Goal: Task Accomplishment & Management: Manage account settings

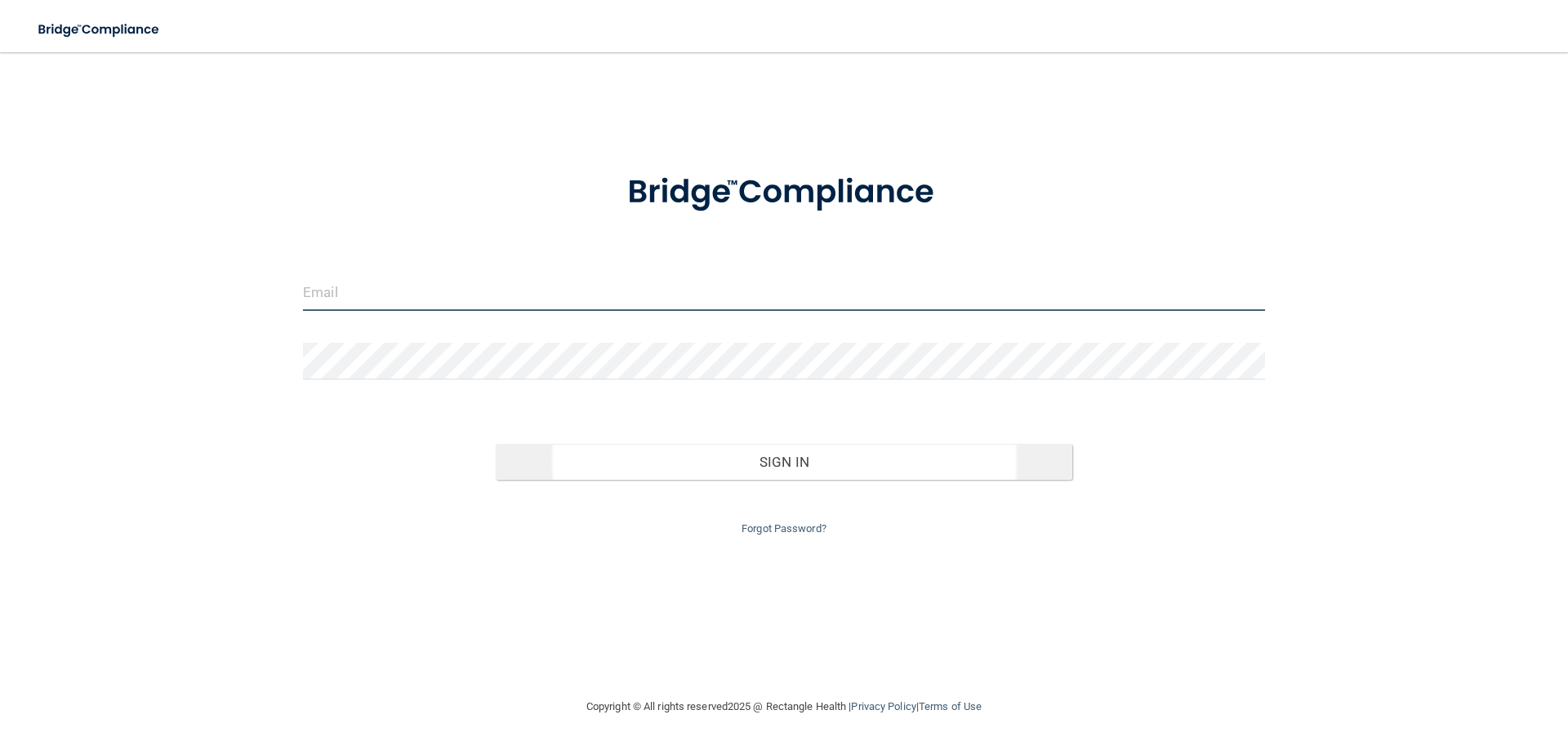
type input "[EMAIL_ADDRESS][DOMAIN_NAME]"
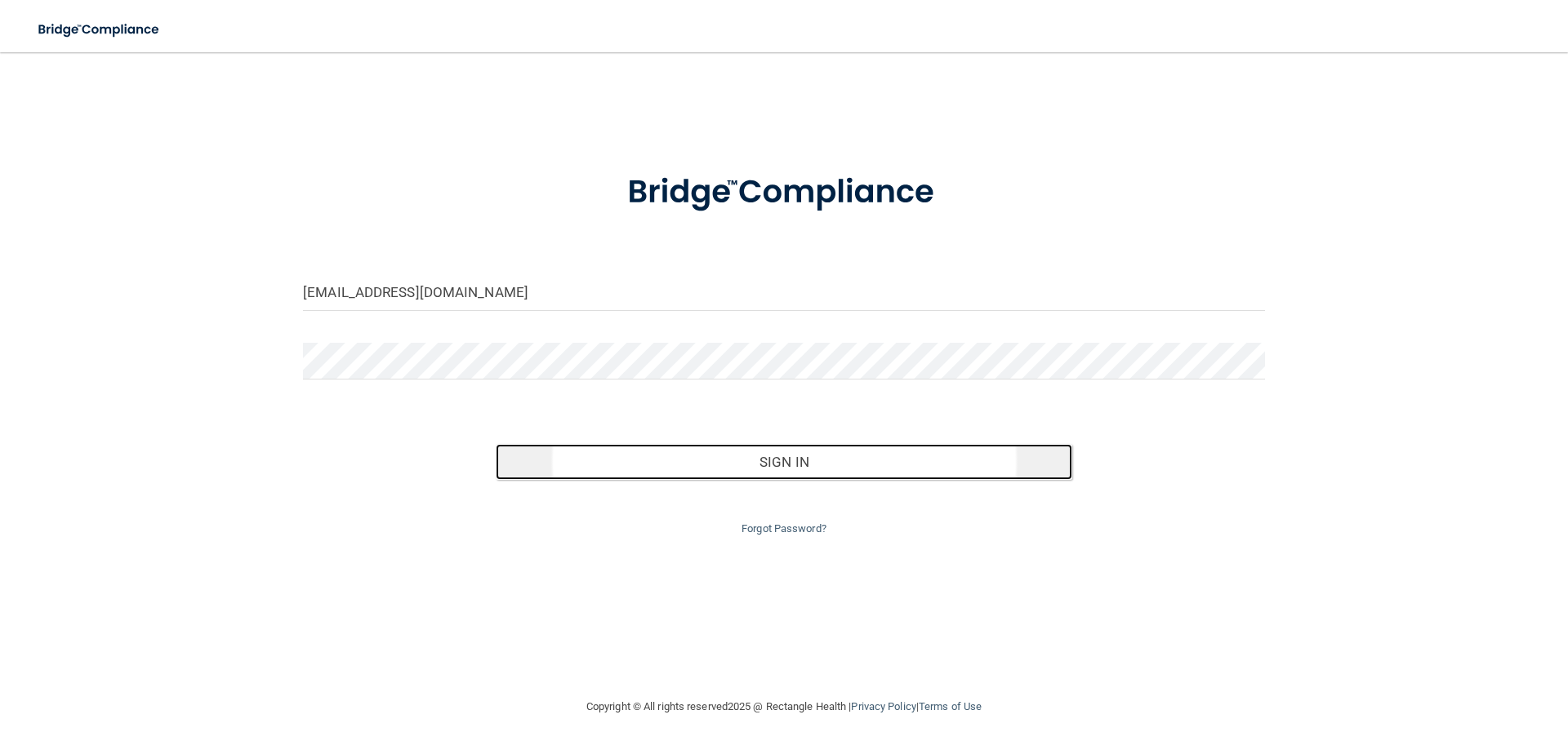
click at [682, 461] on button "Sign In" at bounding box center [785, 461] width 577 height 36
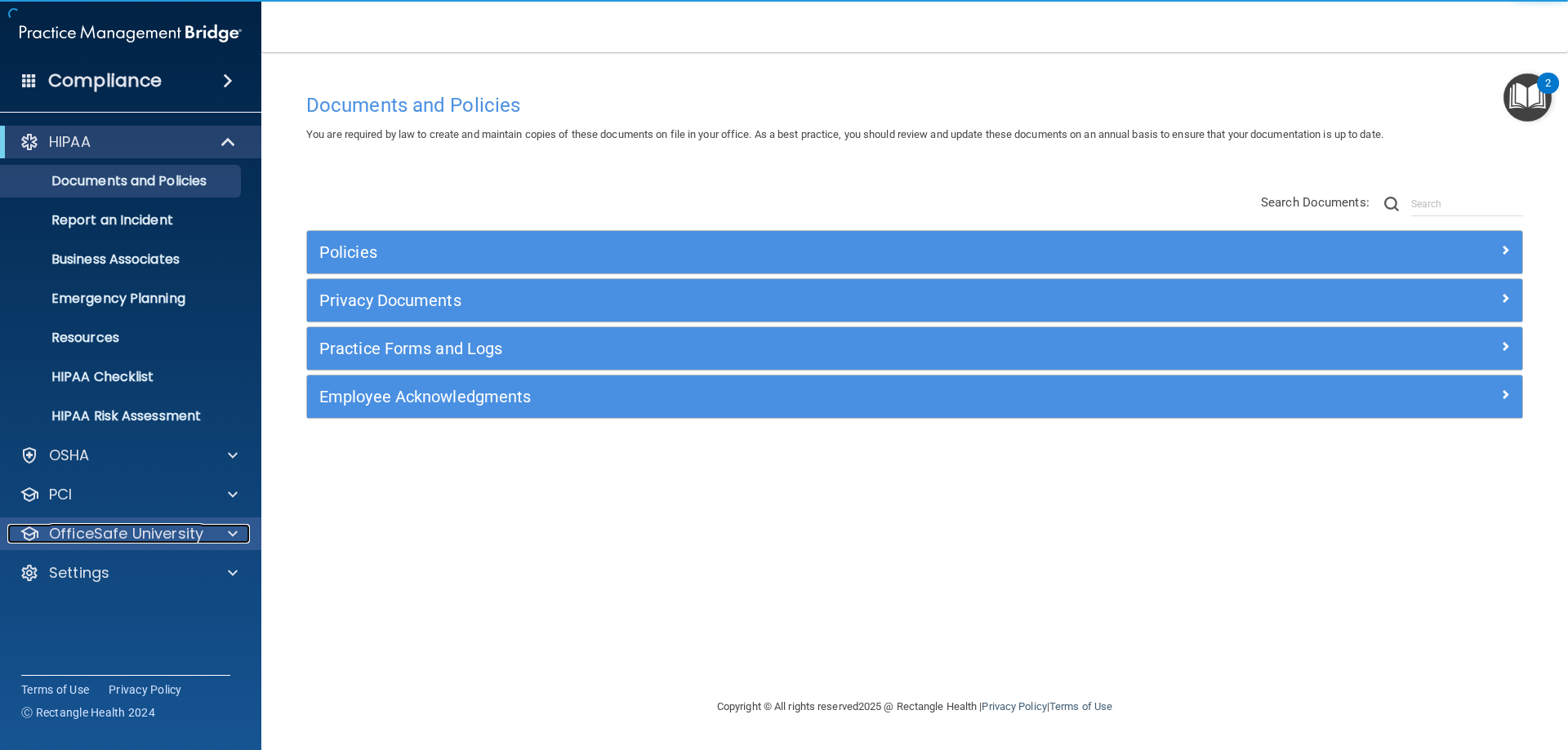
click at [142, 527] on p "OfficeSafe University" at bounding box center [126, 533] width 154 height 19
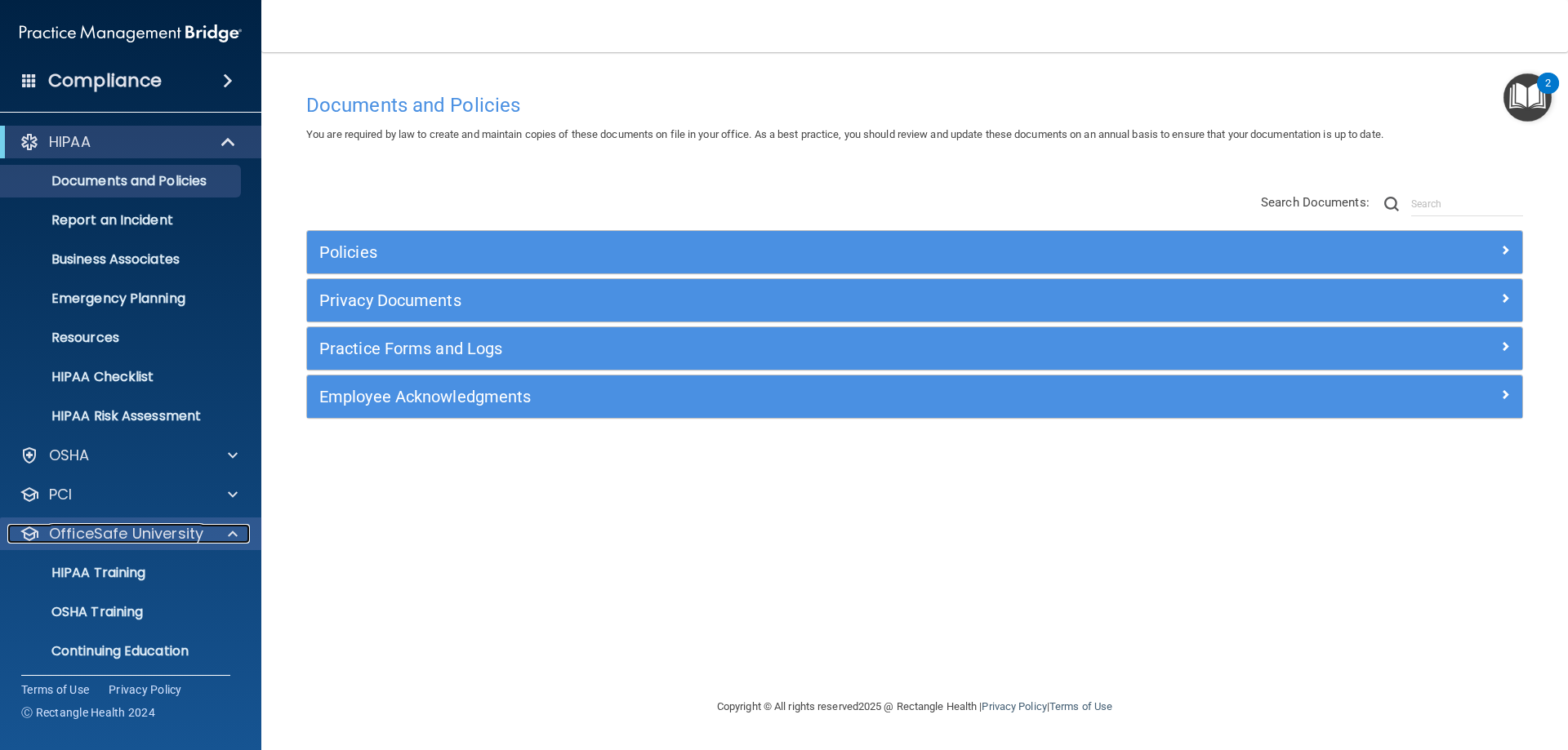
scroll to position [45, 0]
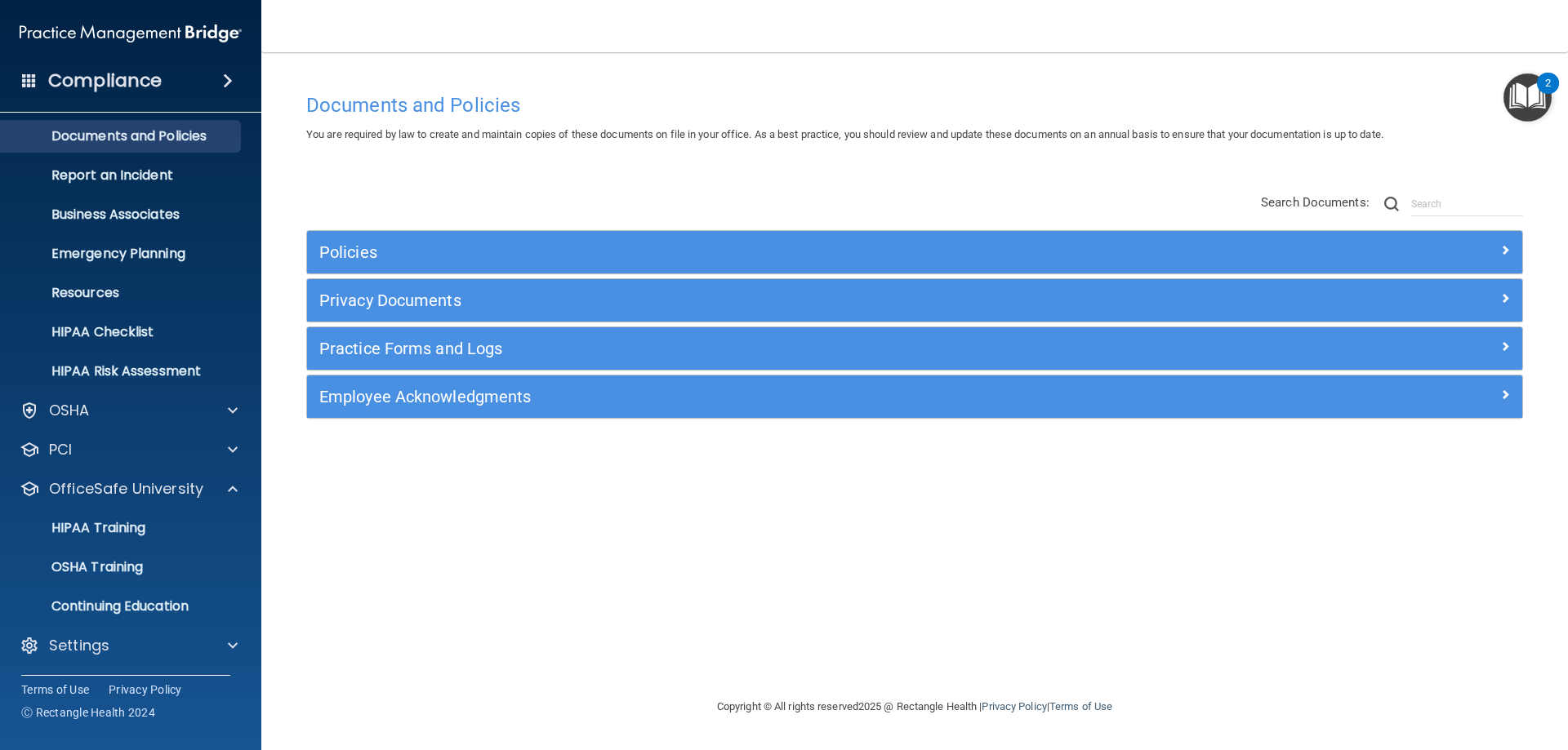
click at [141, 664] on div "HIPAA Documents and Policies Report an Incident Business Associates Emergency P…" at bounding box center [131, 375] width 262 height 601
click at [150, 642] on div "Settings" at bounding box center [109, 645] width 203 height 19
click at [123, 404] on div "OSHA" at bounding box center [109, 410] width 203 height 19
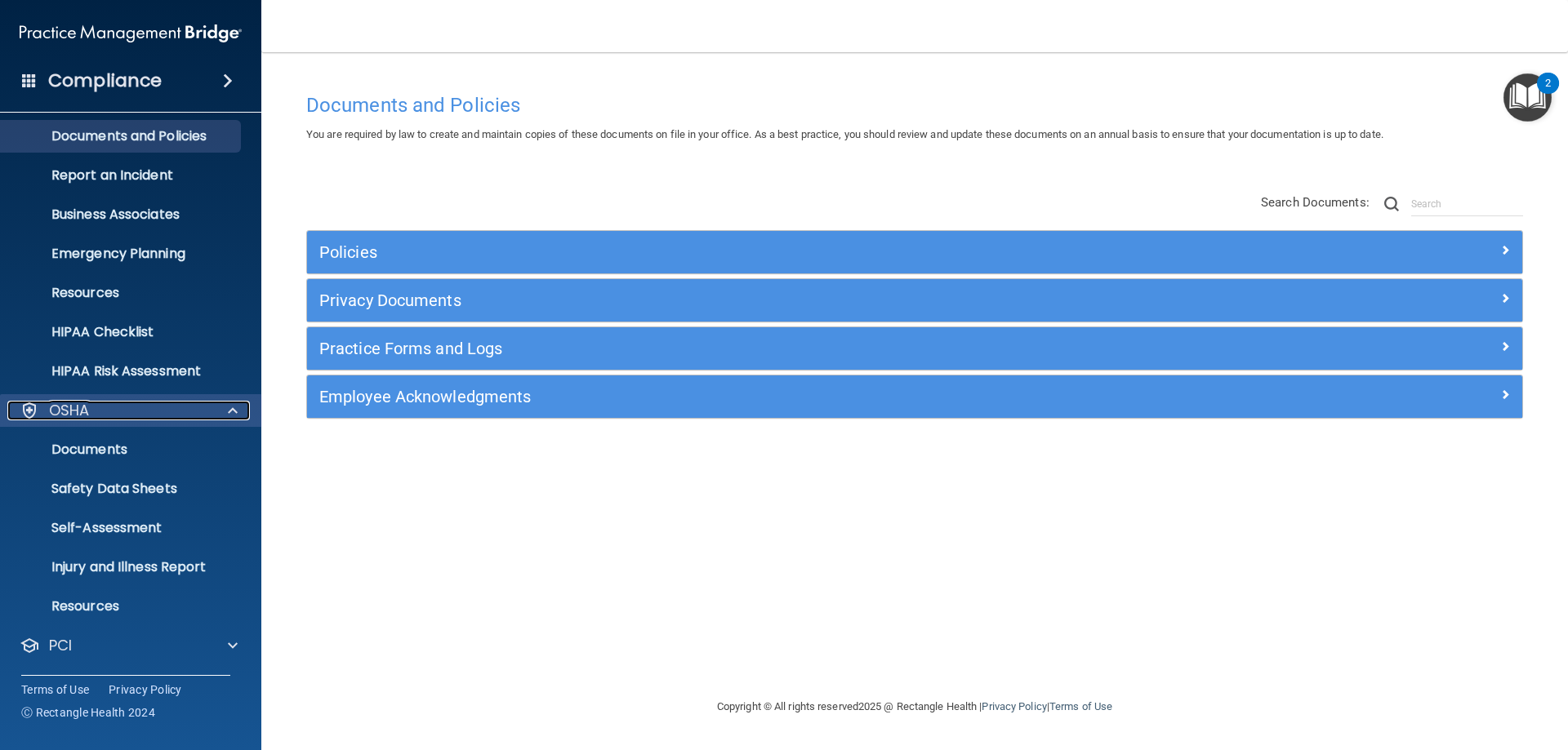
click at [123, 404] on div "OSHA" at bounding box center [109, 410] width 203 height 19
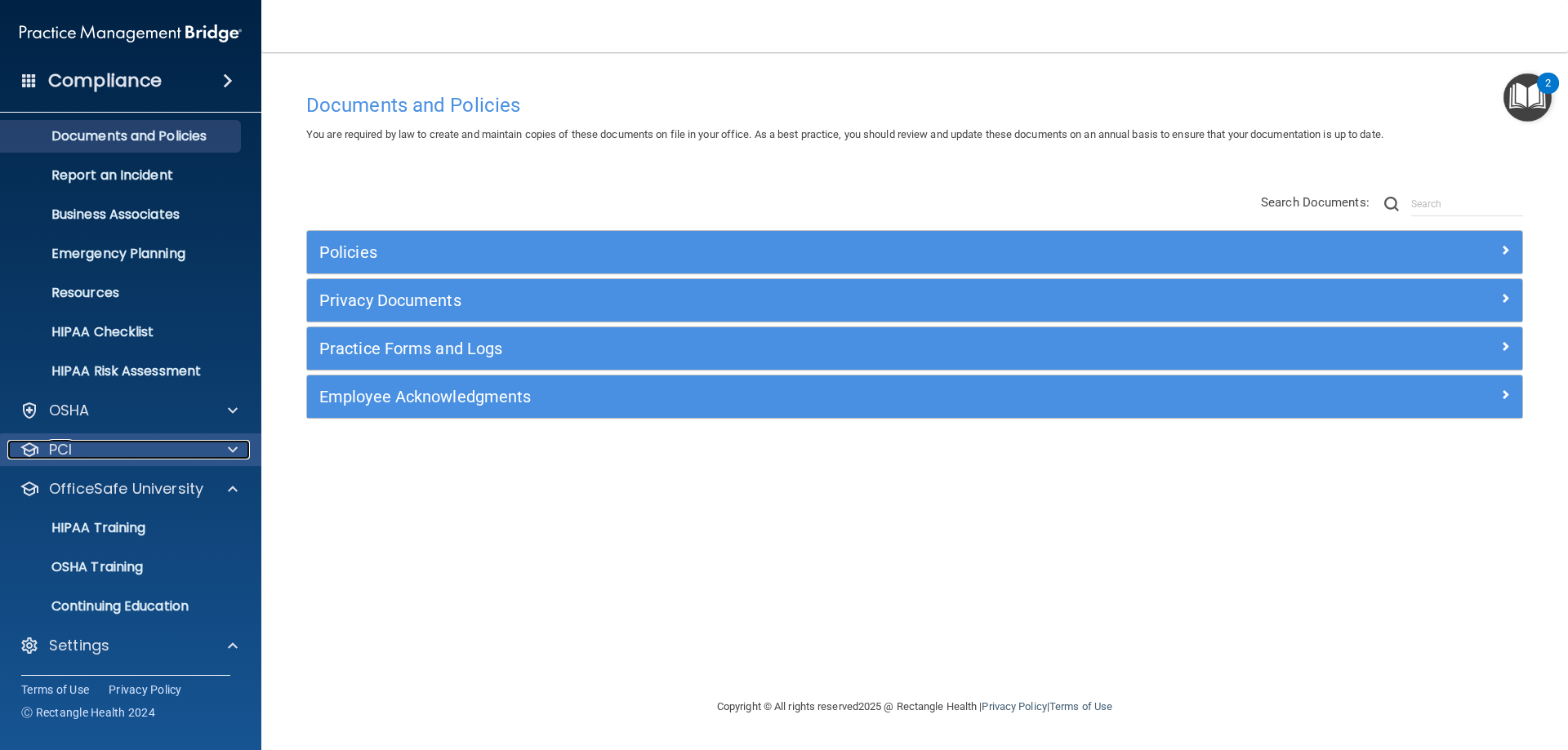
click at [232, 458] on span at bounding box center [232, 449] width 10 height 19
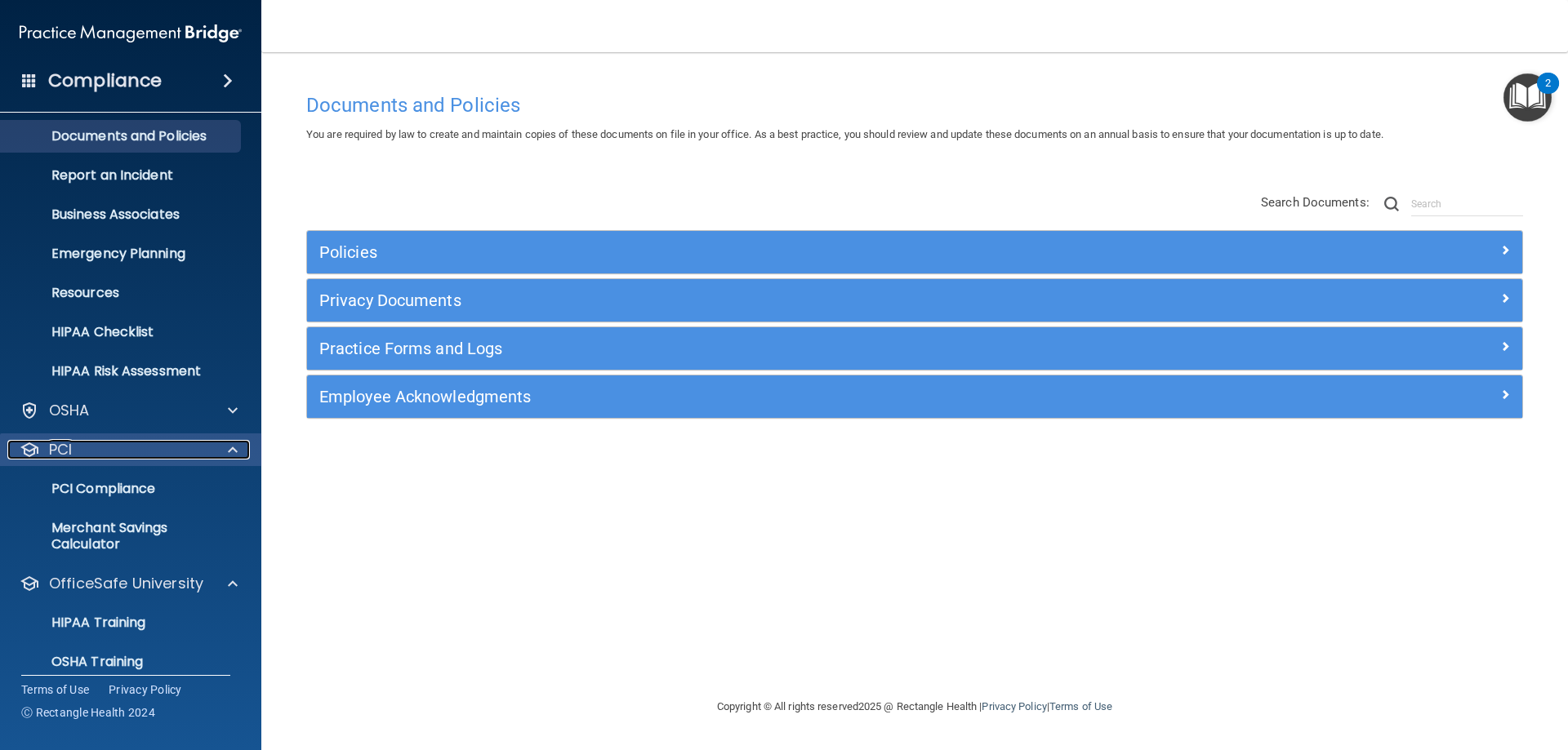
click at [232, 458] on span at bounding box center [232, 449] width 10 height 19
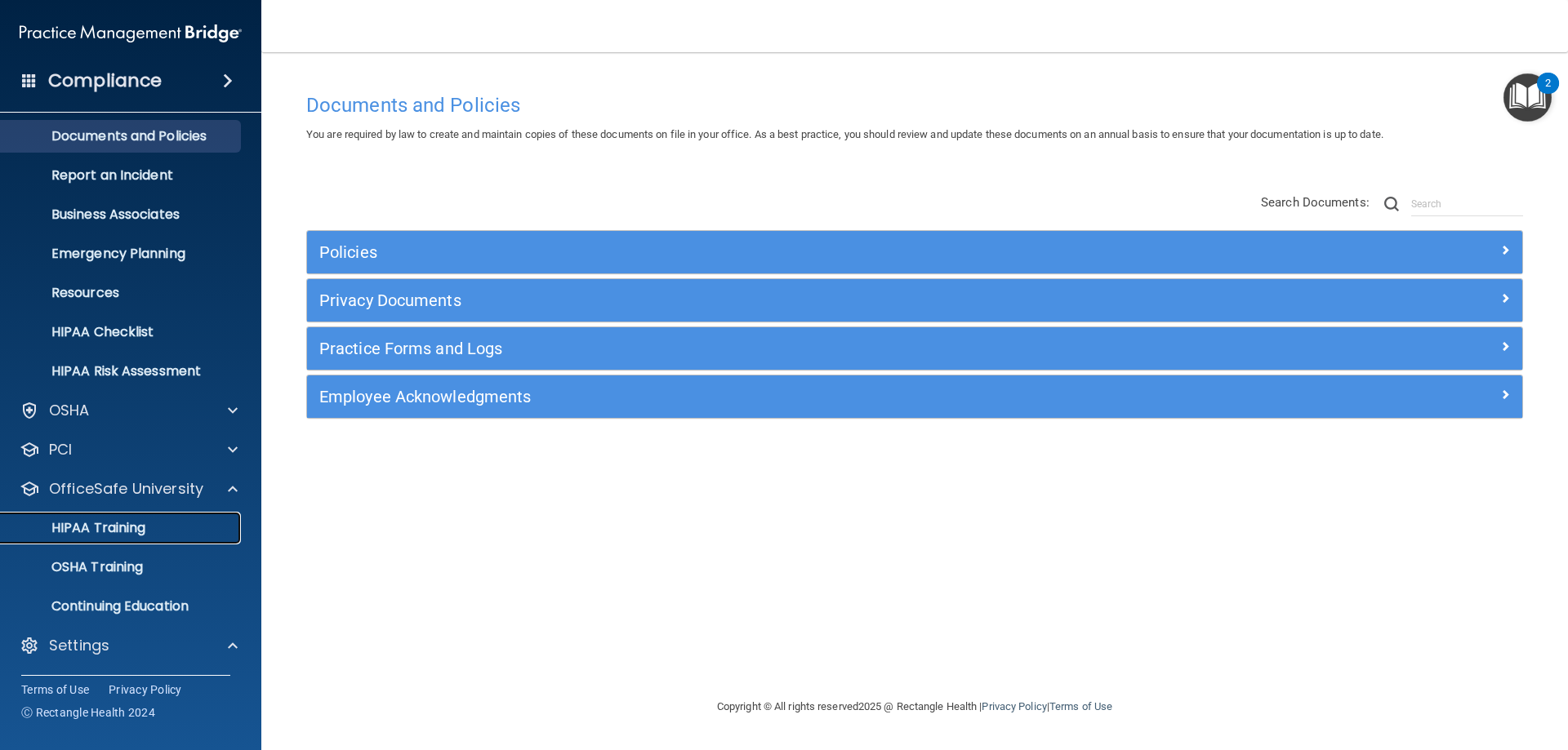
click at [175, 533] on div "HIPAA Training" at bounding box center [122, 528] width 223 height 16
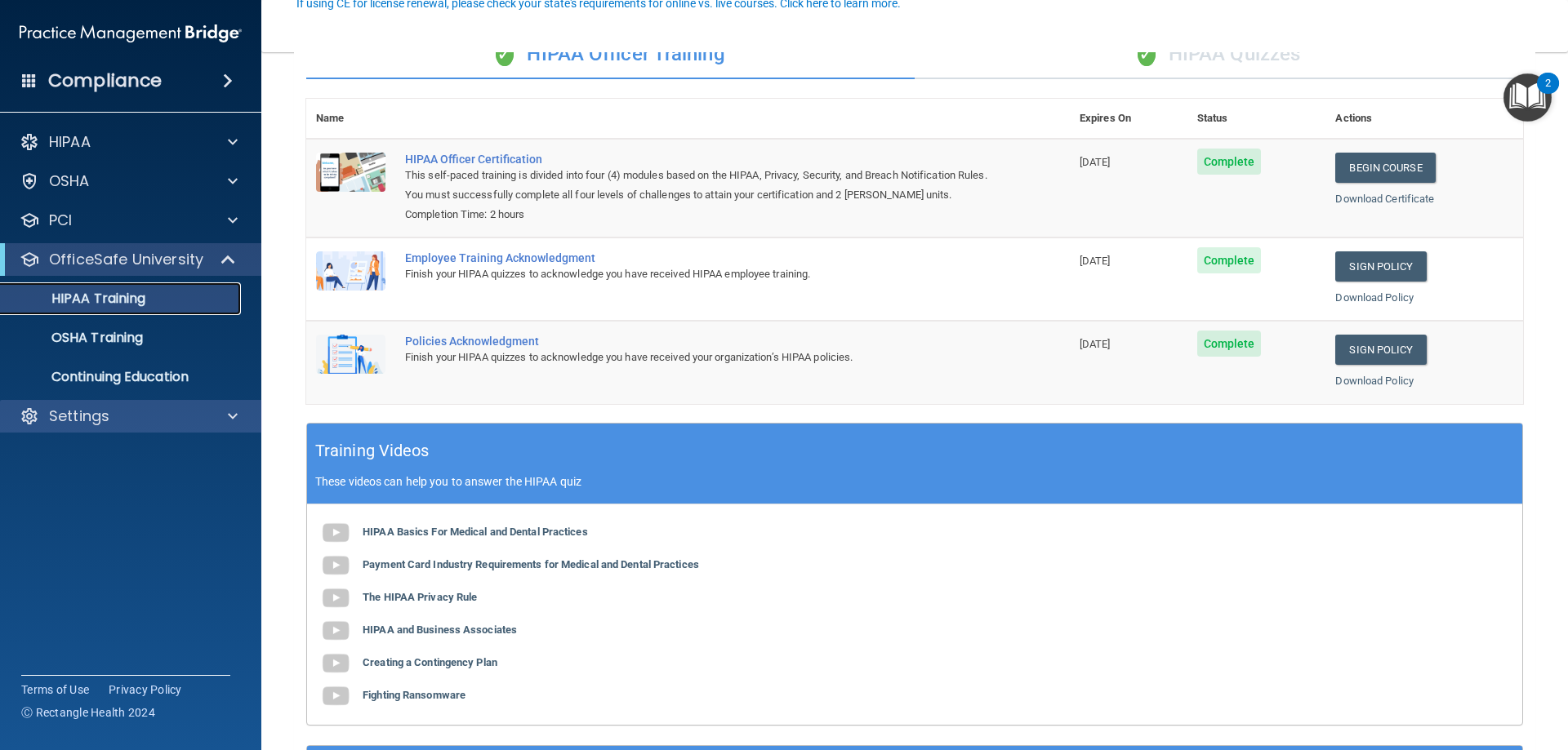
scroll to position [164, 0]
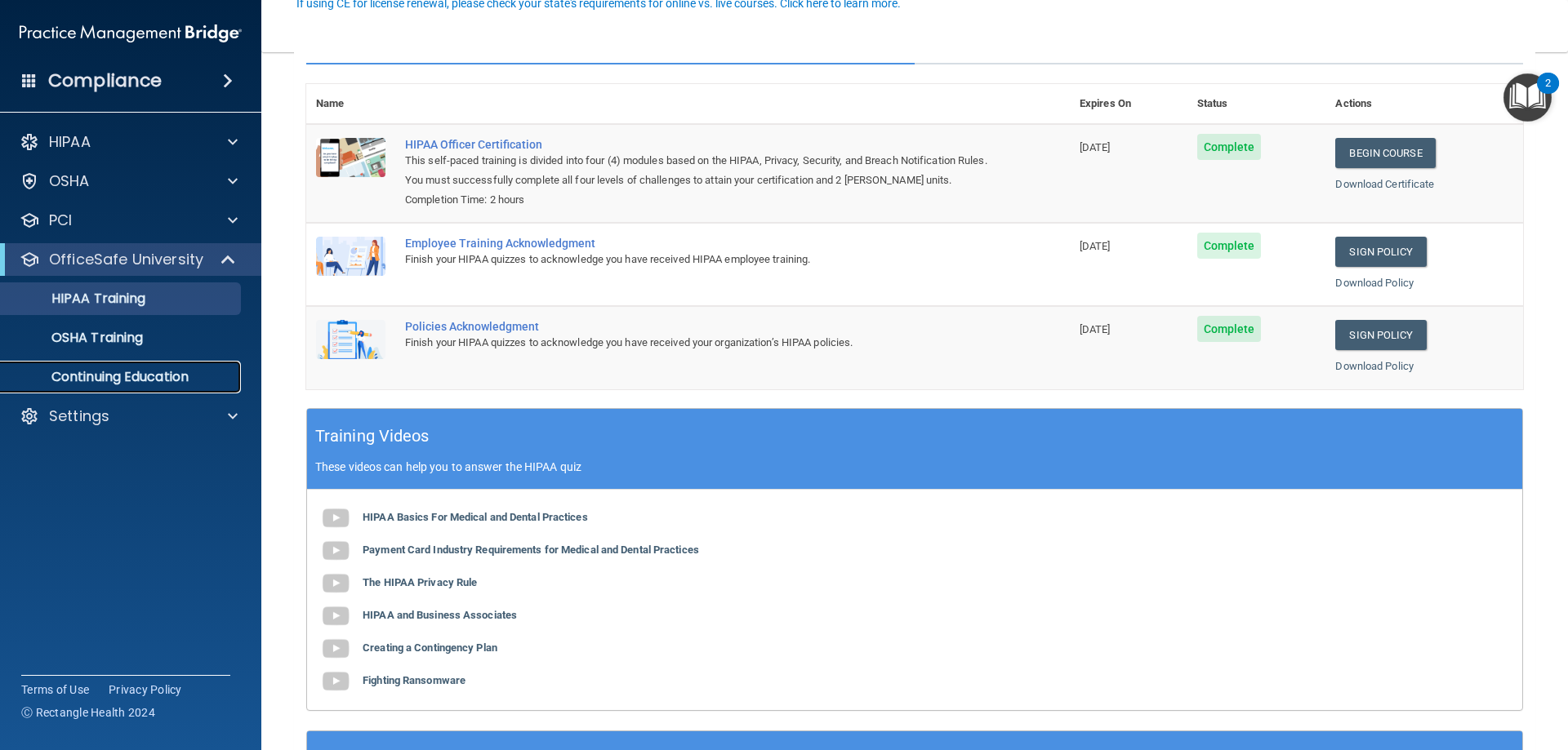
click at [138, 381] on p "Continuing Education" at bounding box center [122, 377] width 223 height 16
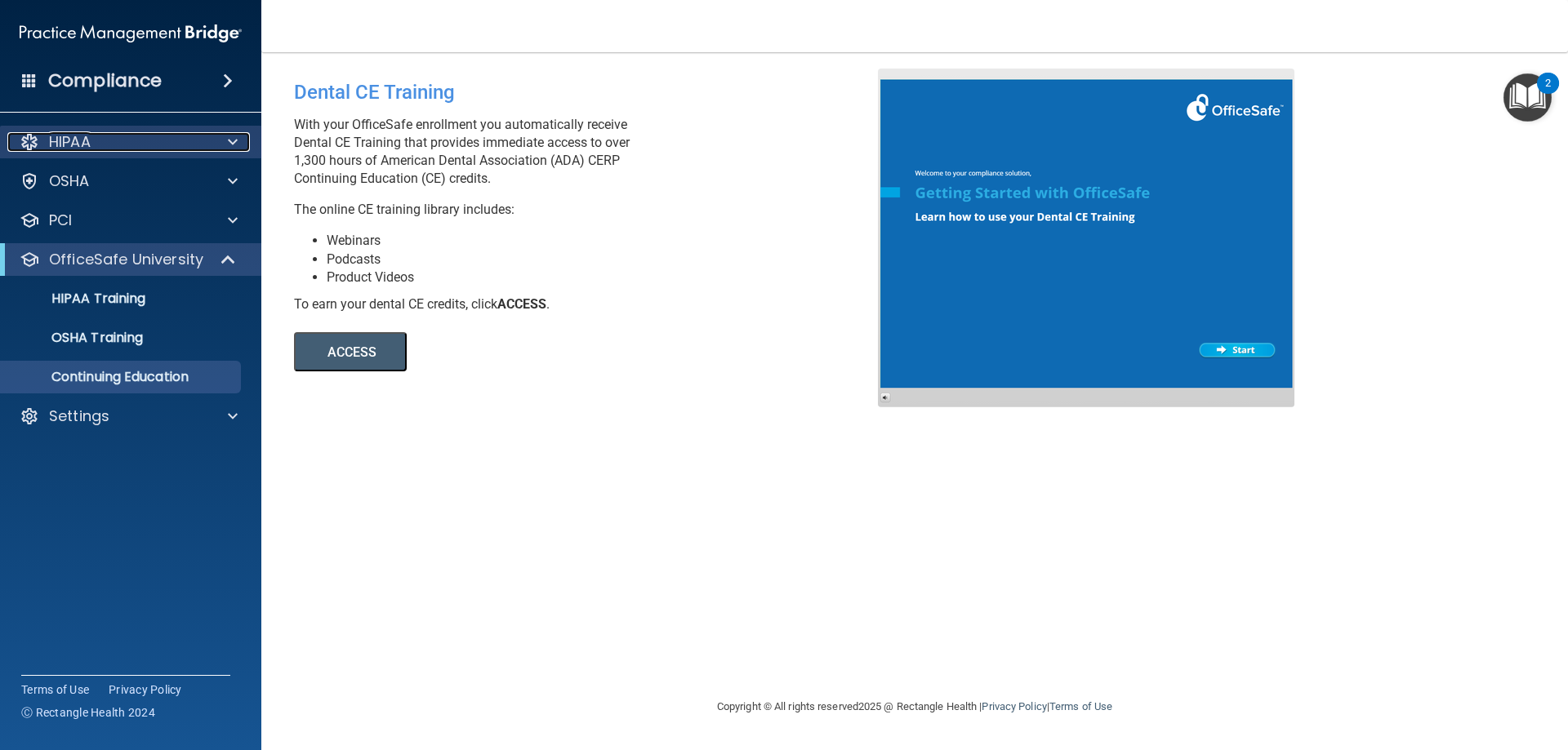
click at [84, 134] on p "HIPAA" at bounding box center [70, 142] width 42 height 19
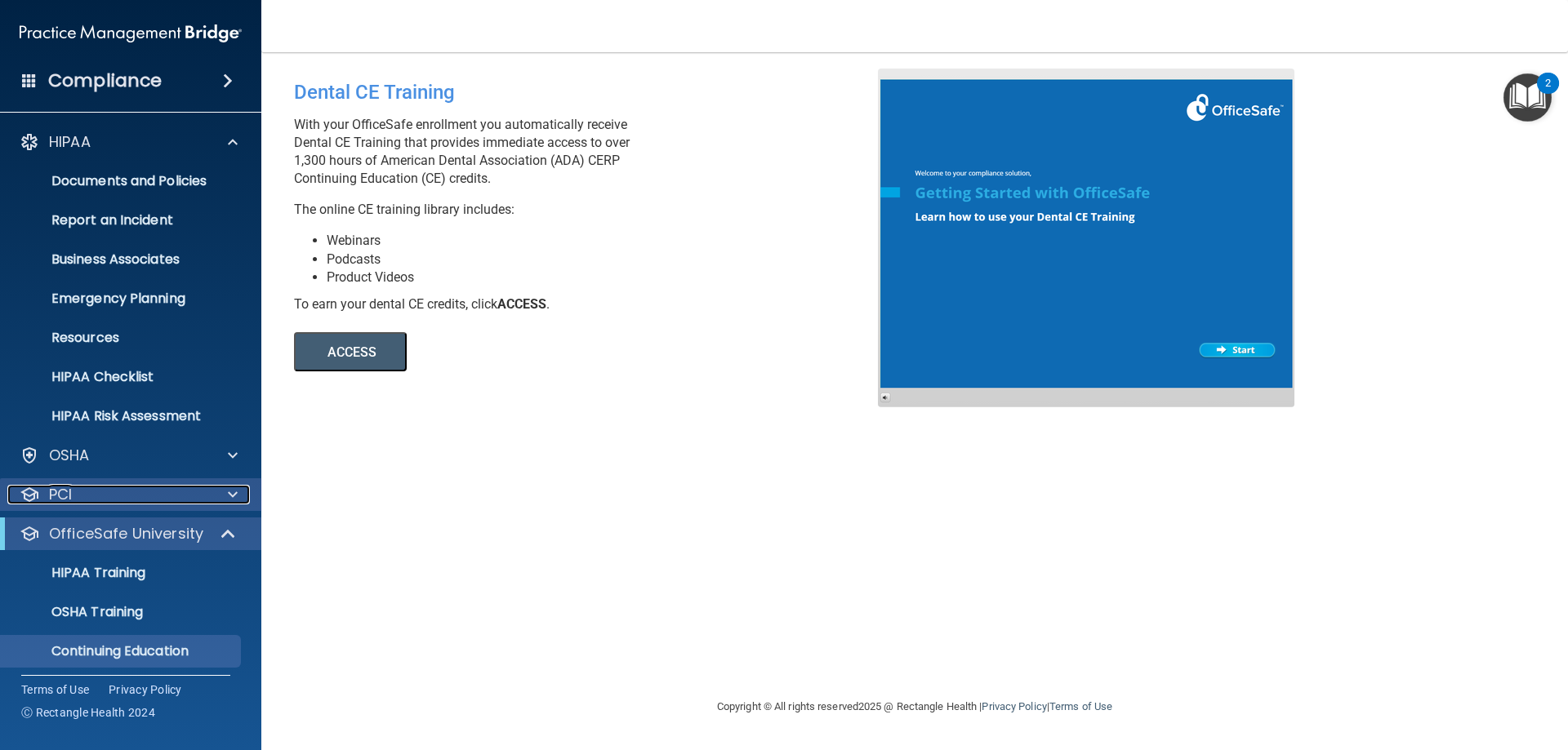
click at [164, 491] on div "PCI" at bounding box center [109, 494] width 203 height 19
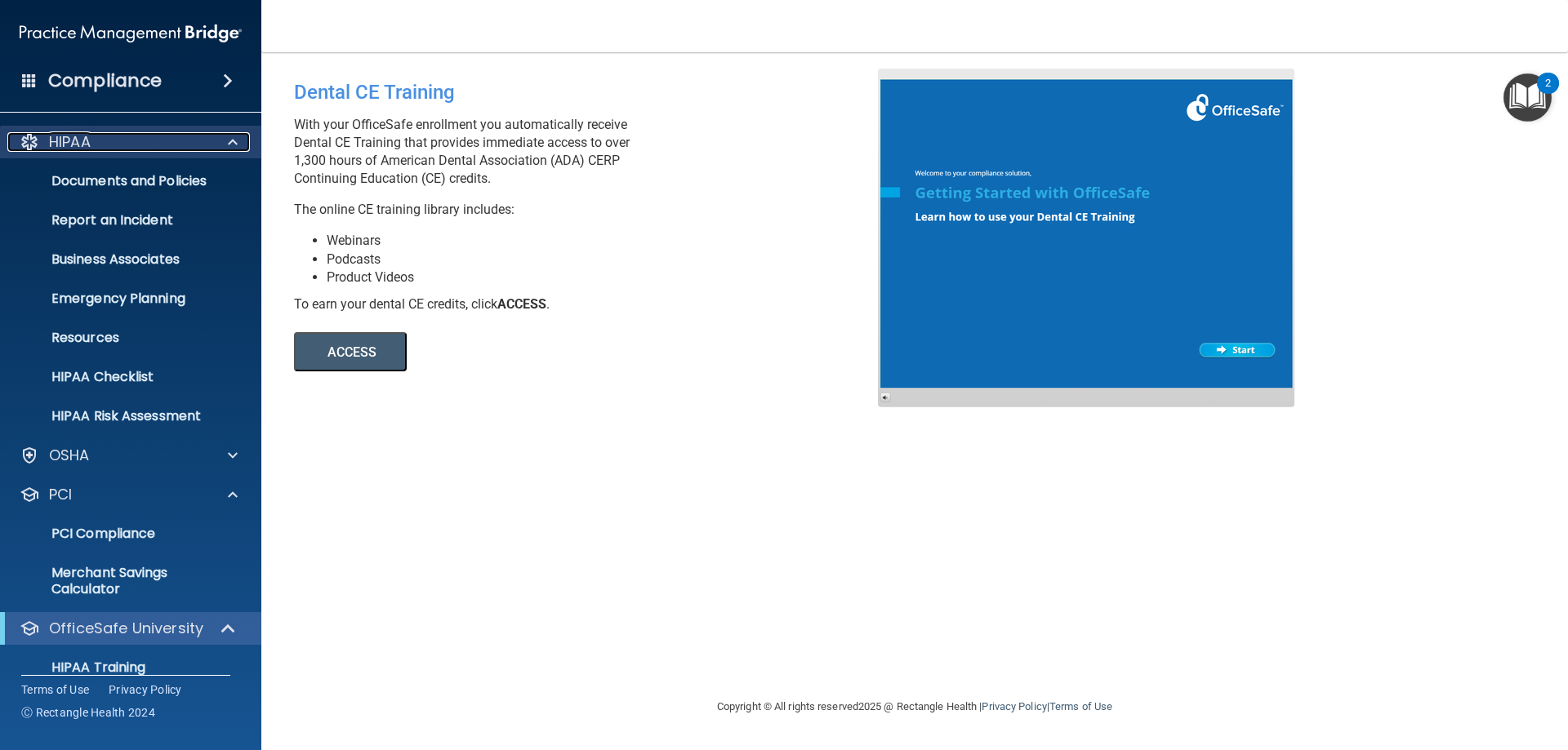
click at [111, 141] on div "HIPAA" at bounding box center [109, 142] width 203 height 19
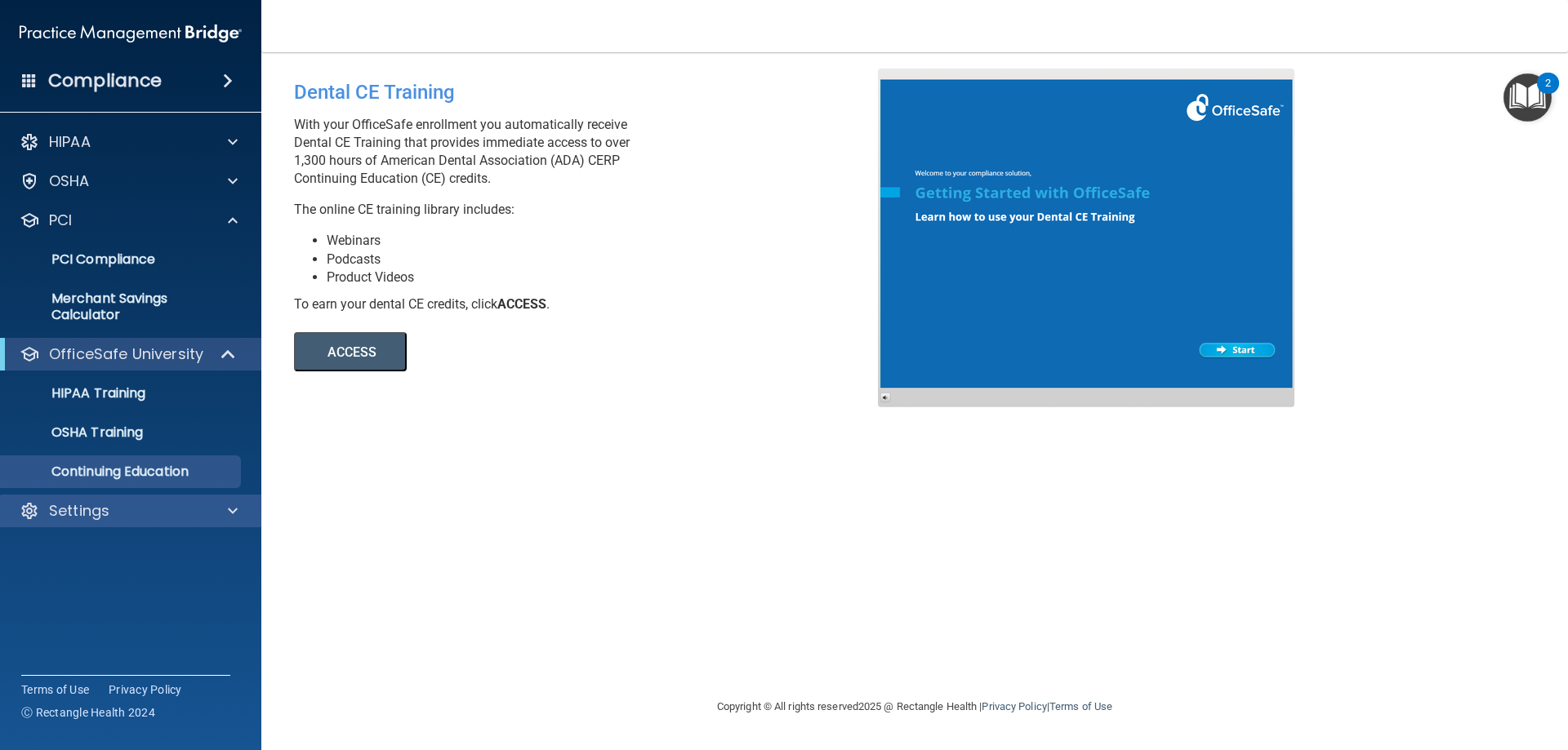
click at [90, 524] on div "Settings" at bounding box center [131, 512] width 262 height 33
click at [157, 509] on div "Settings" at bounding box center [109, 511] width 203 height 19
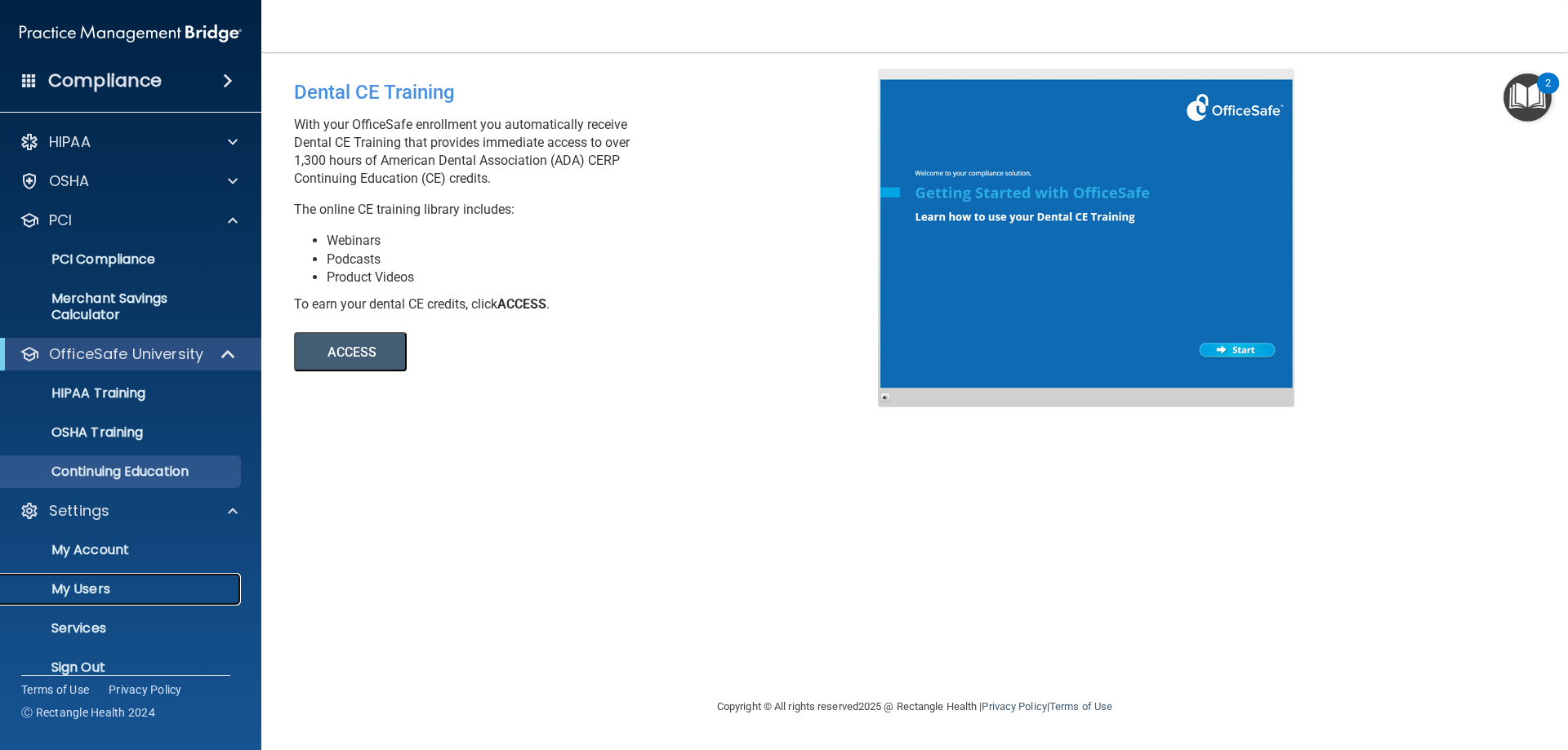
click at [88, 588] on p "My Users" at bounding box center [122, 589] width 223 height 16
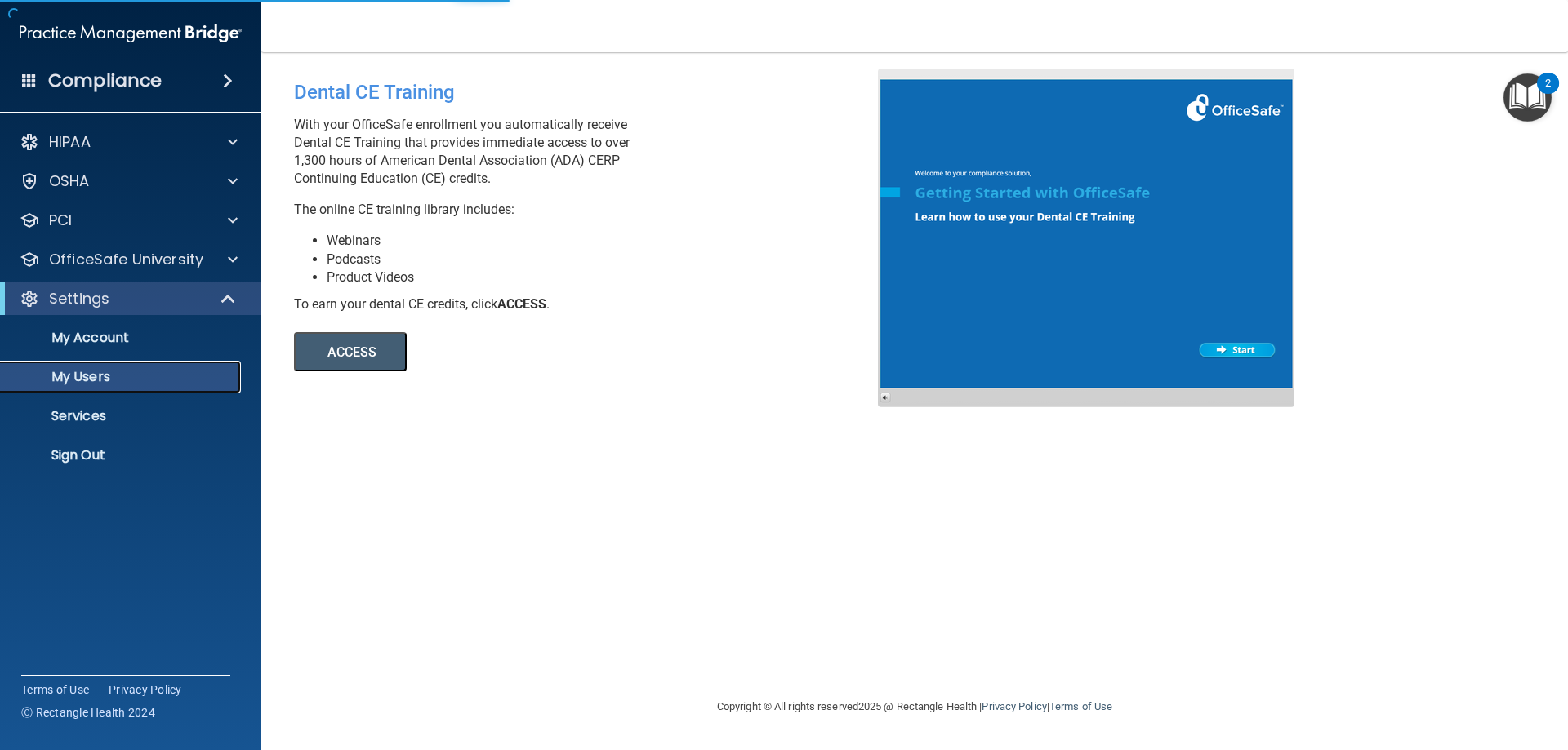
select select "20"
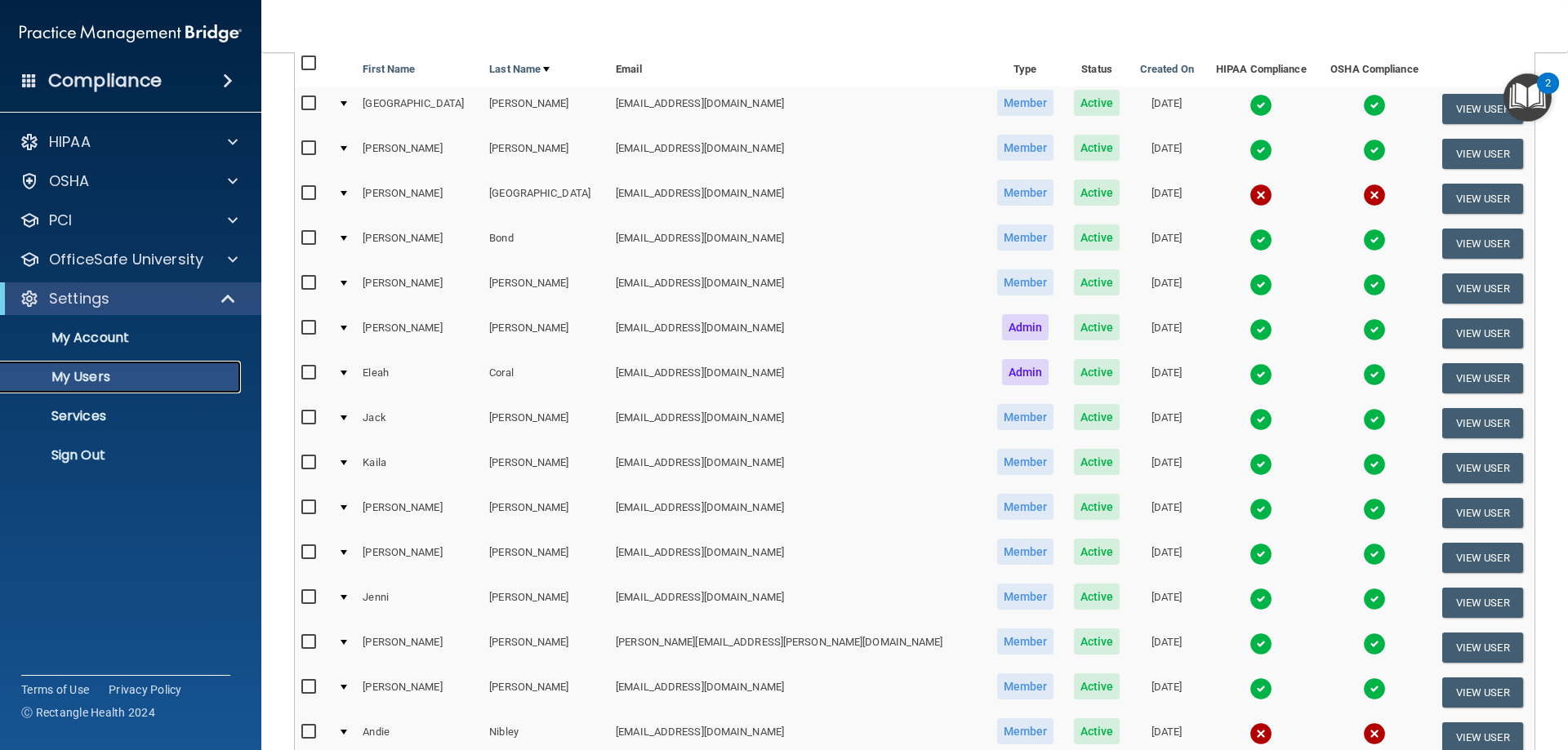
scroll to position [245, 0]
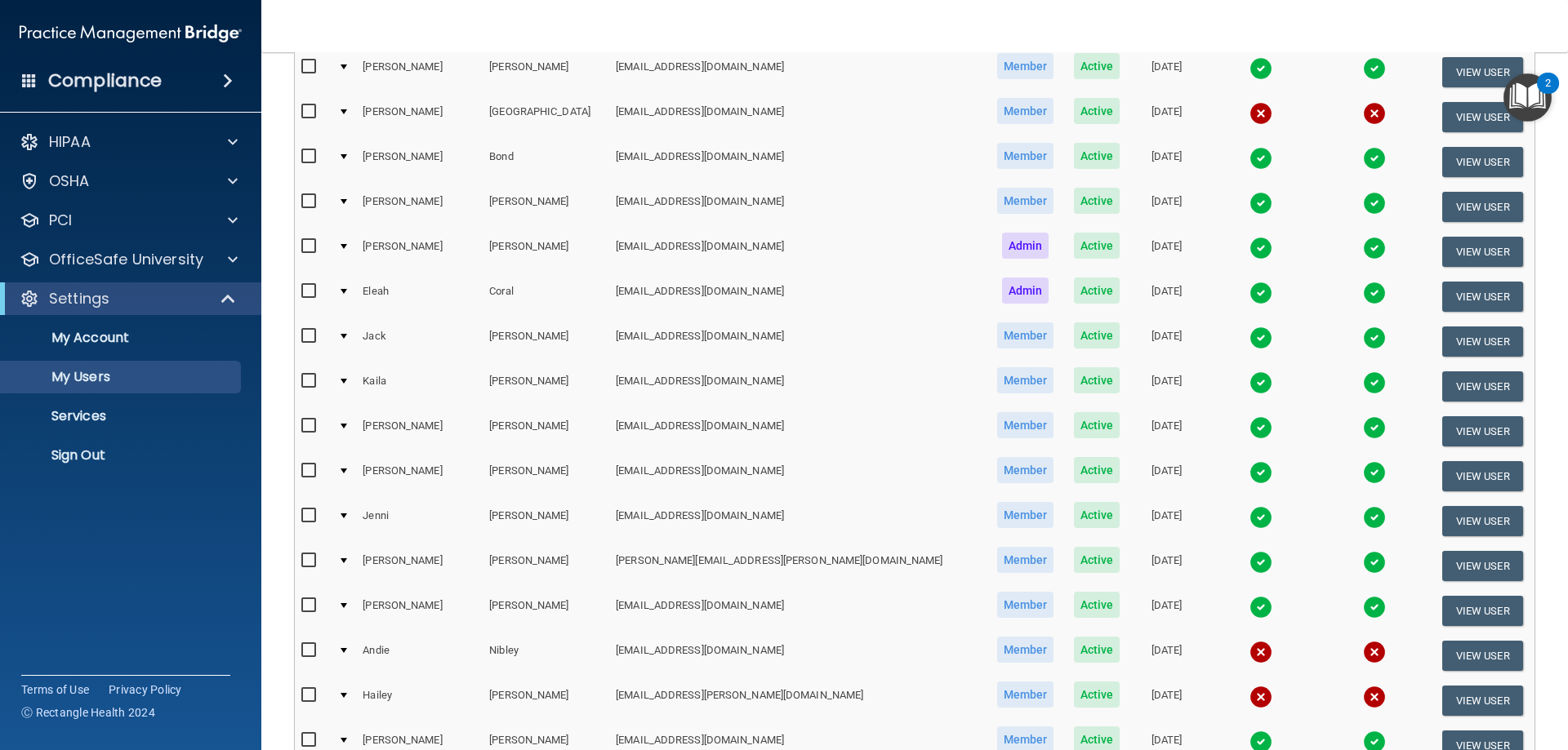
click at [305, 604] on input "checkbox" at bounding box center [311, 606] width 19 height 13
checkbox input "true"
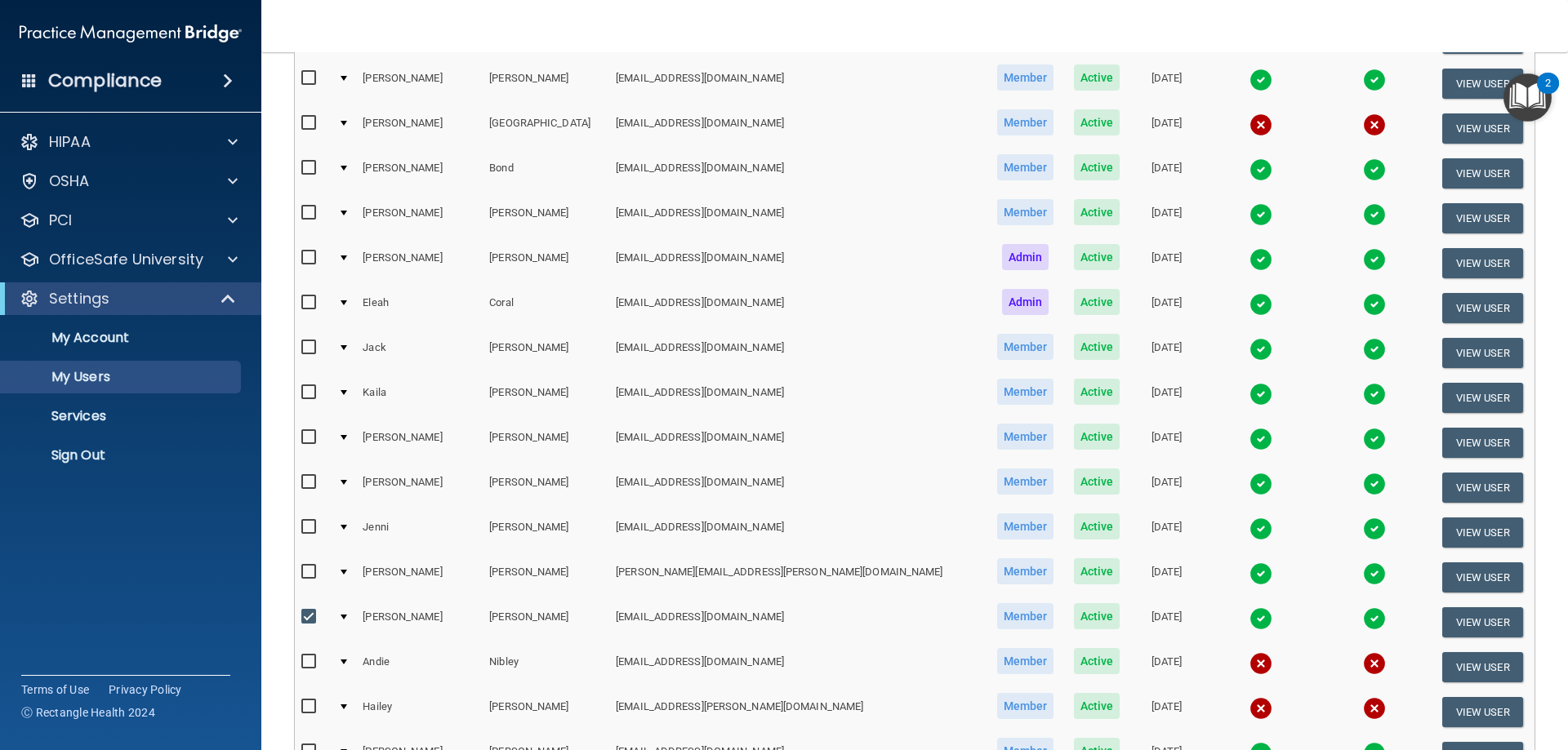
scroll to position [327, 0]
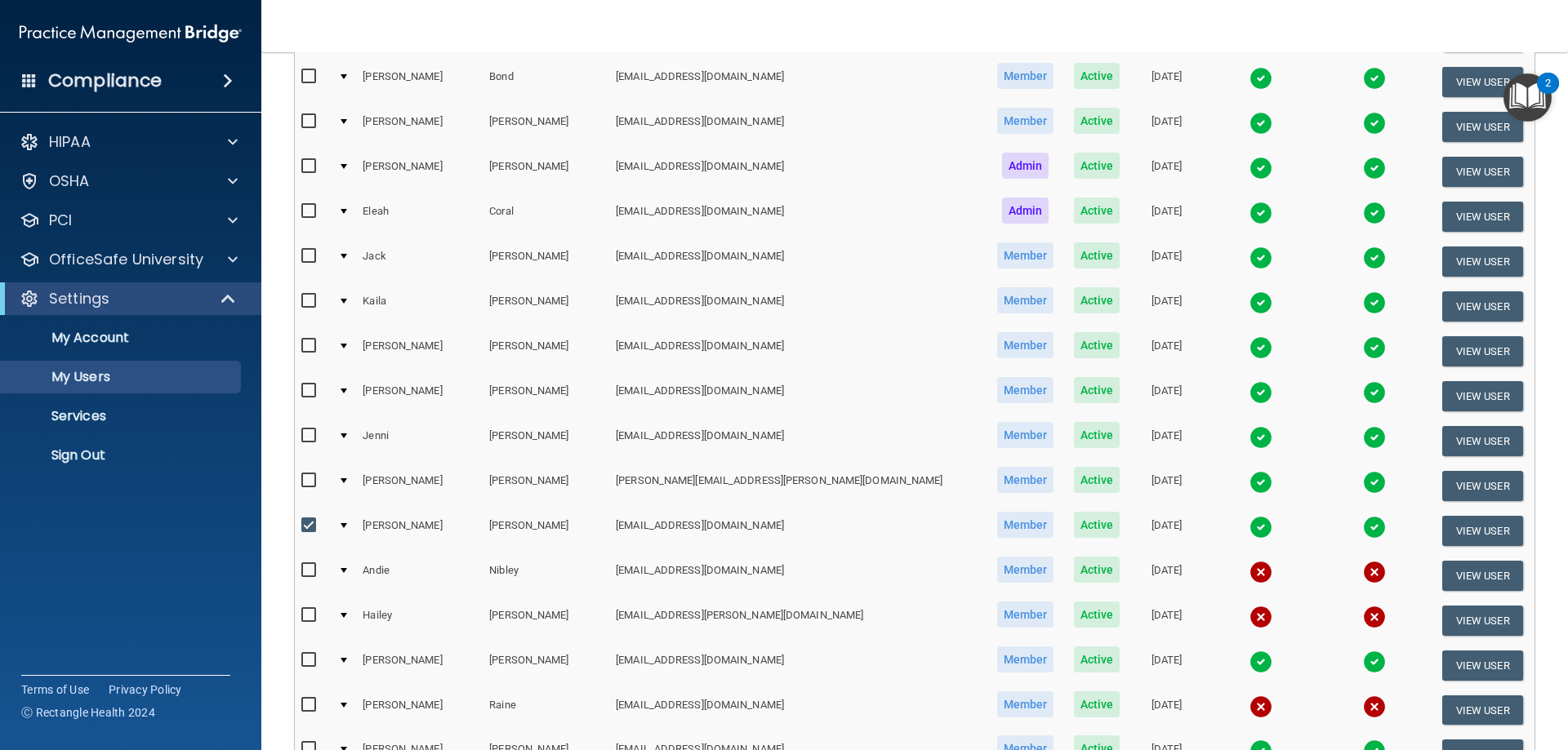
click at [1250, 527] on img at bounding box center [1261, 527] width 23 height 23
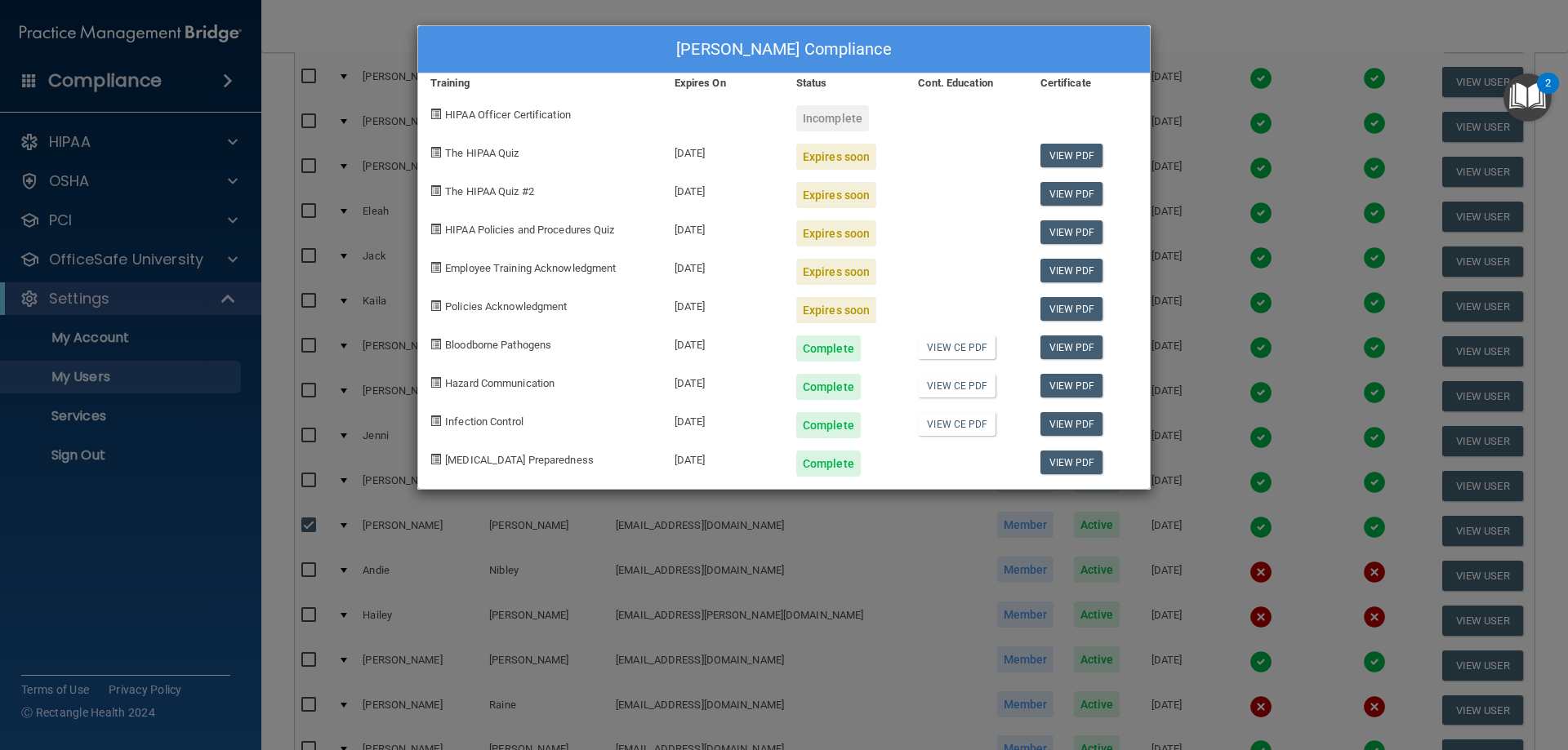
click at [1223, 21] on div "[PERSON_NAME] Compliance Training Expires On Status Cont. Education Certificate…" at bounding box center [784, 375] width 1568 height 750
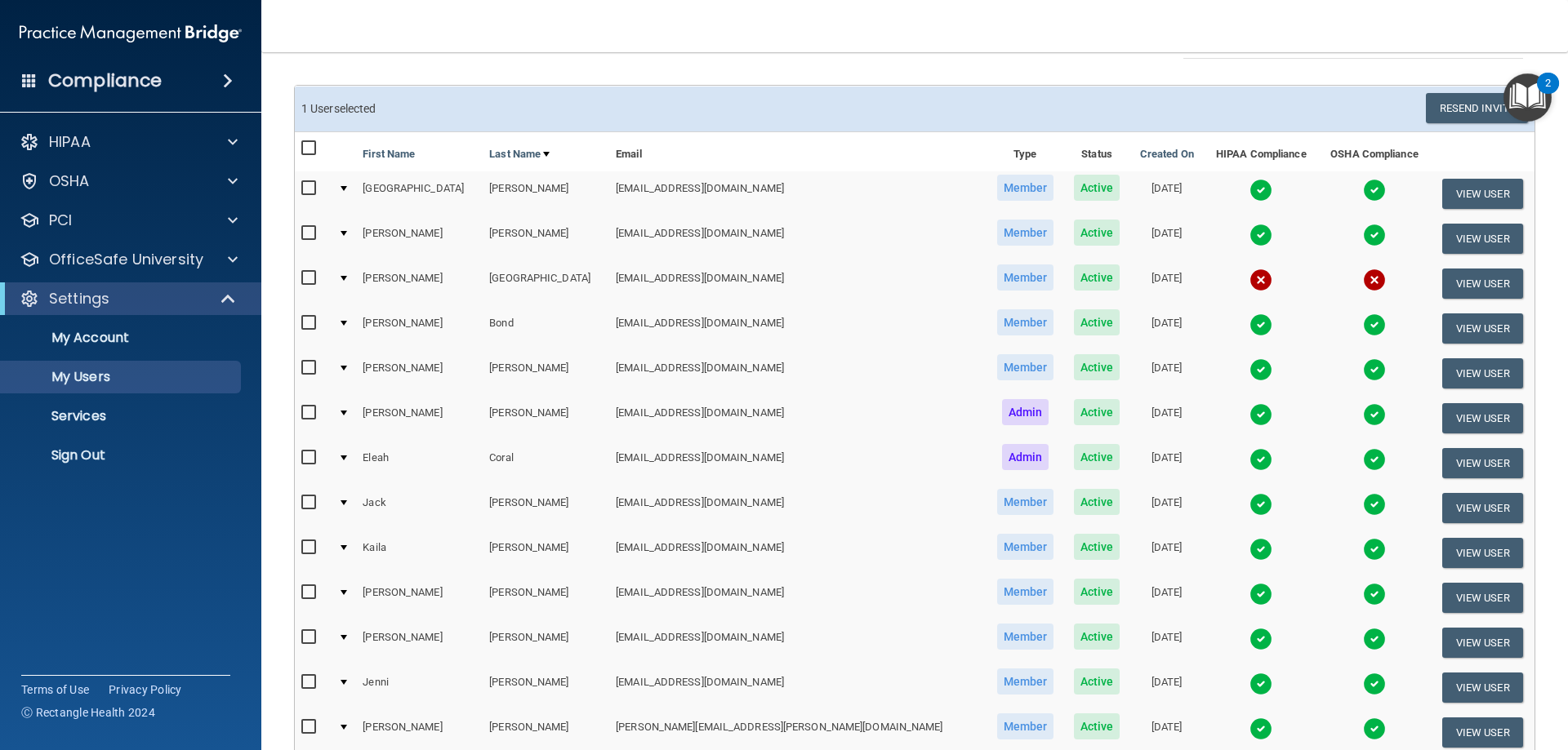
scroll to position [0, 0]
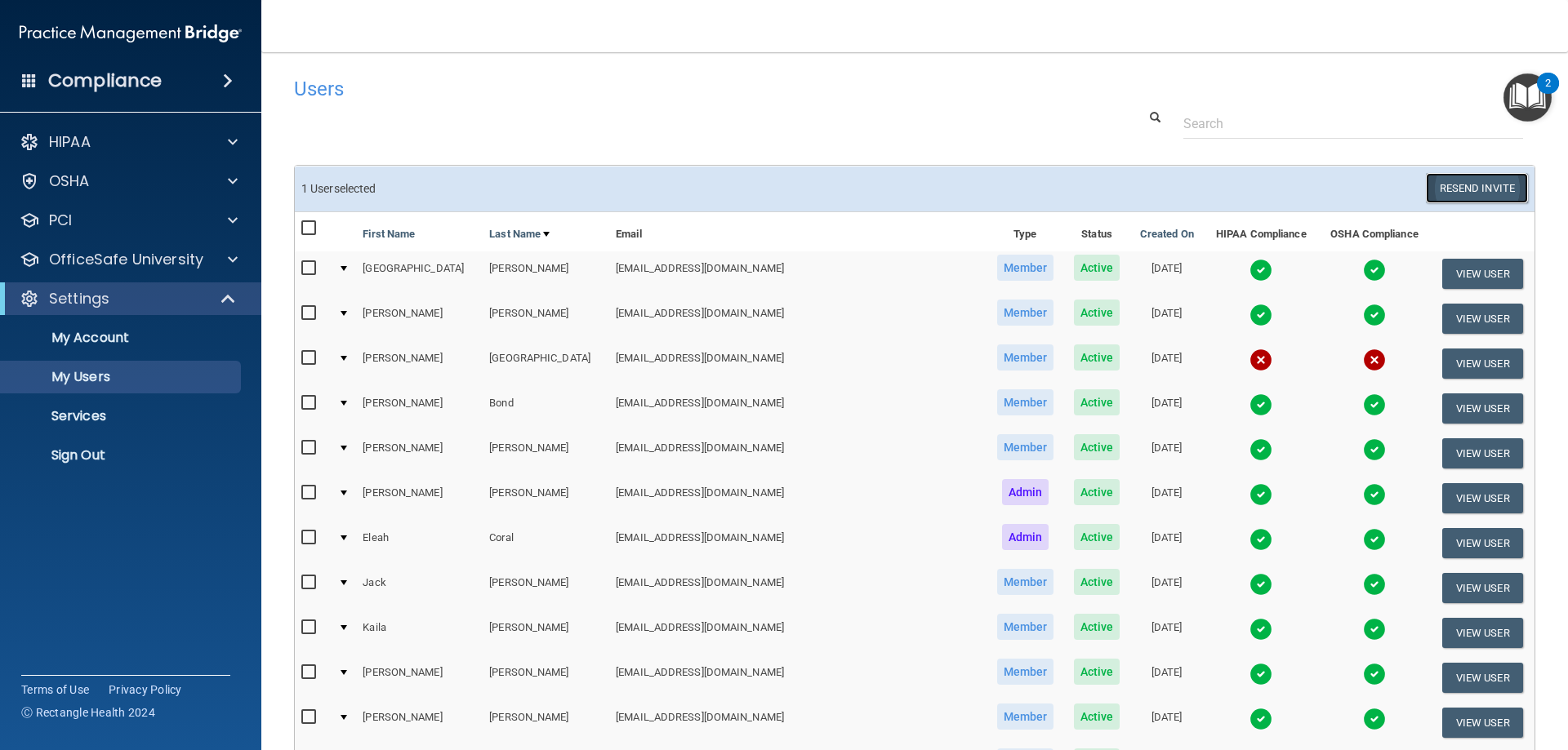
click at [1459, 185] on button "Resend Invite" at bounding box center [1478, 188] width 102 height 30
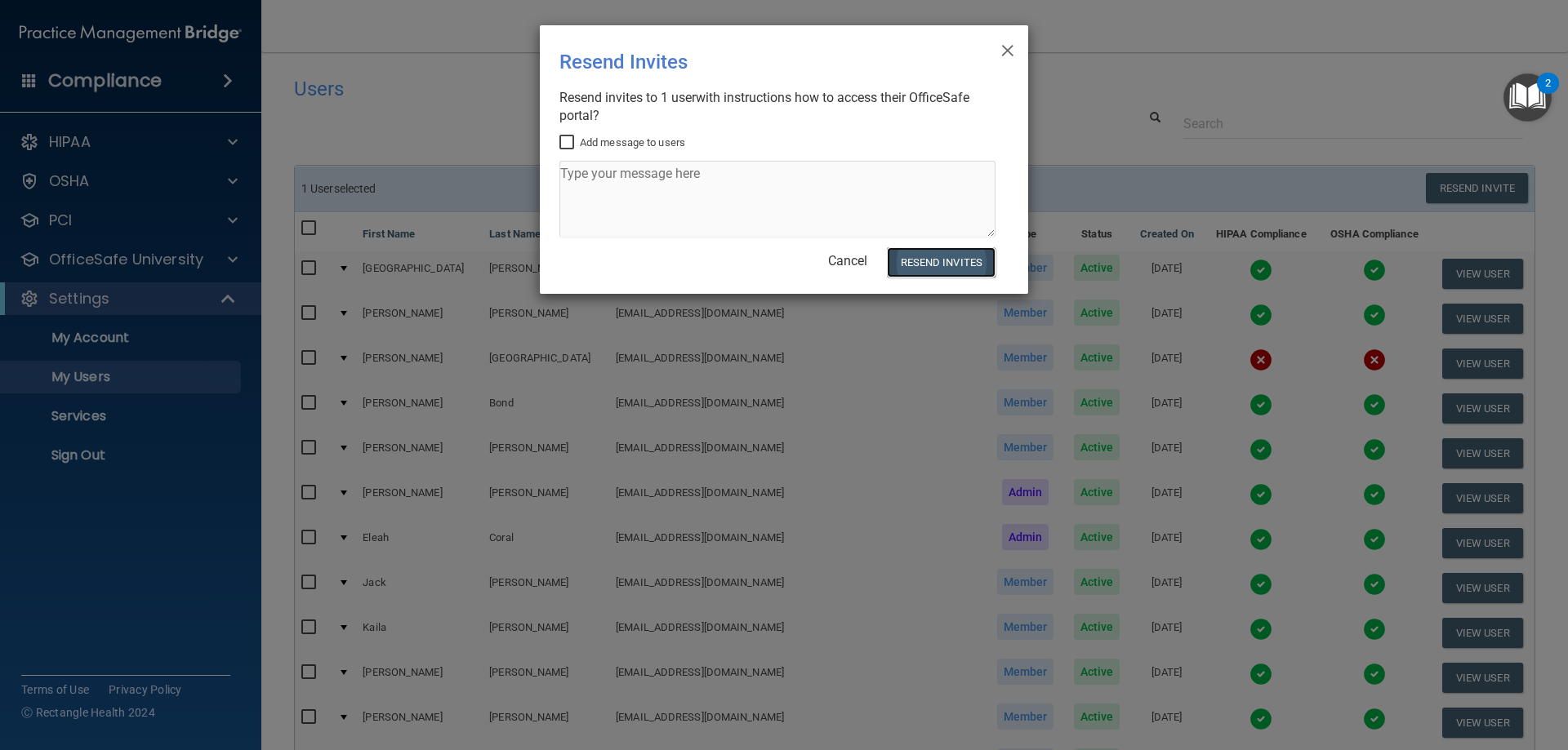
click at [953, 266] on button "Resend Invites" at bounding box center [941, 262] width 109 height 30
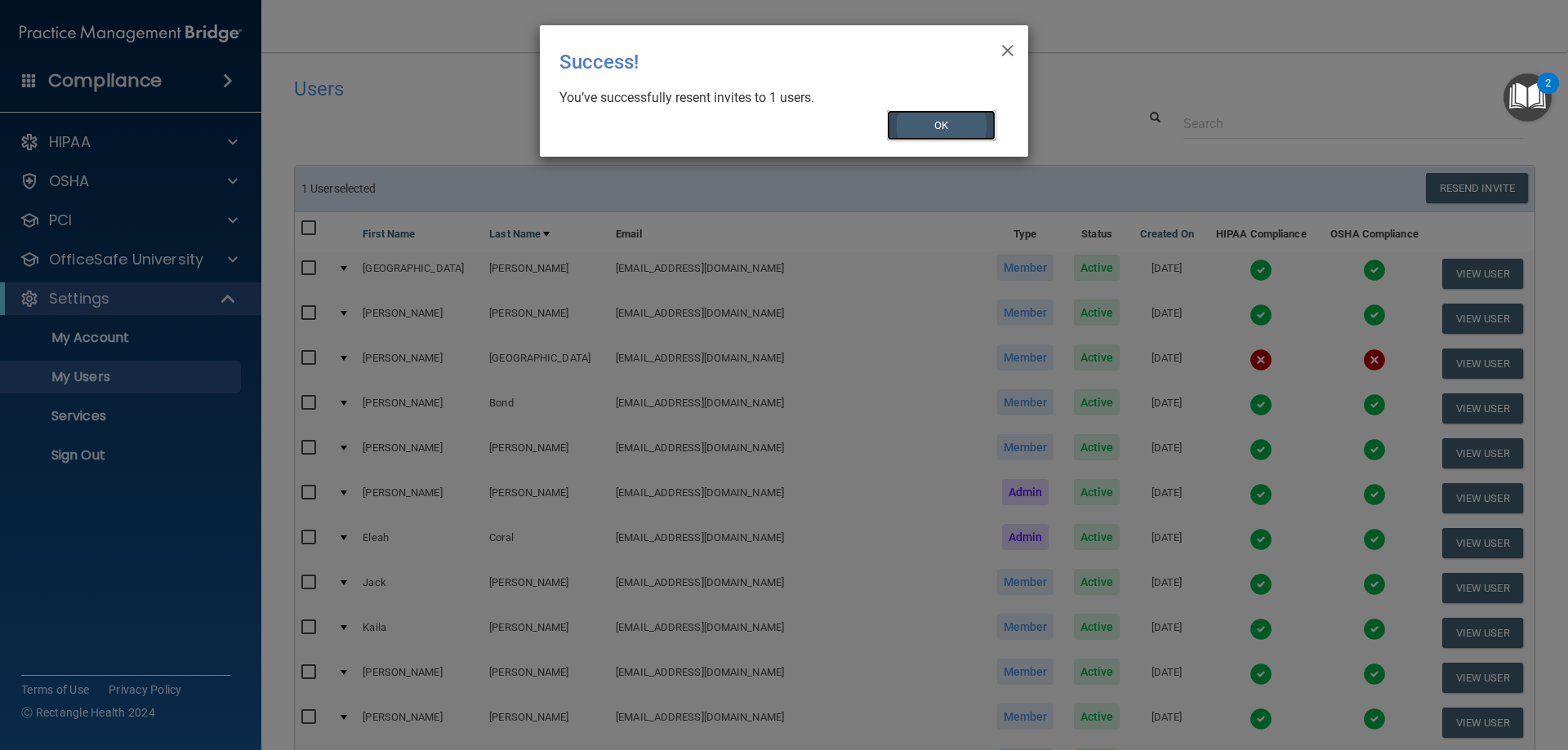
click at [939, 141] on button "OK" at bounding box center [942, 125] width 110 height 30
